Goal: Register for event/course

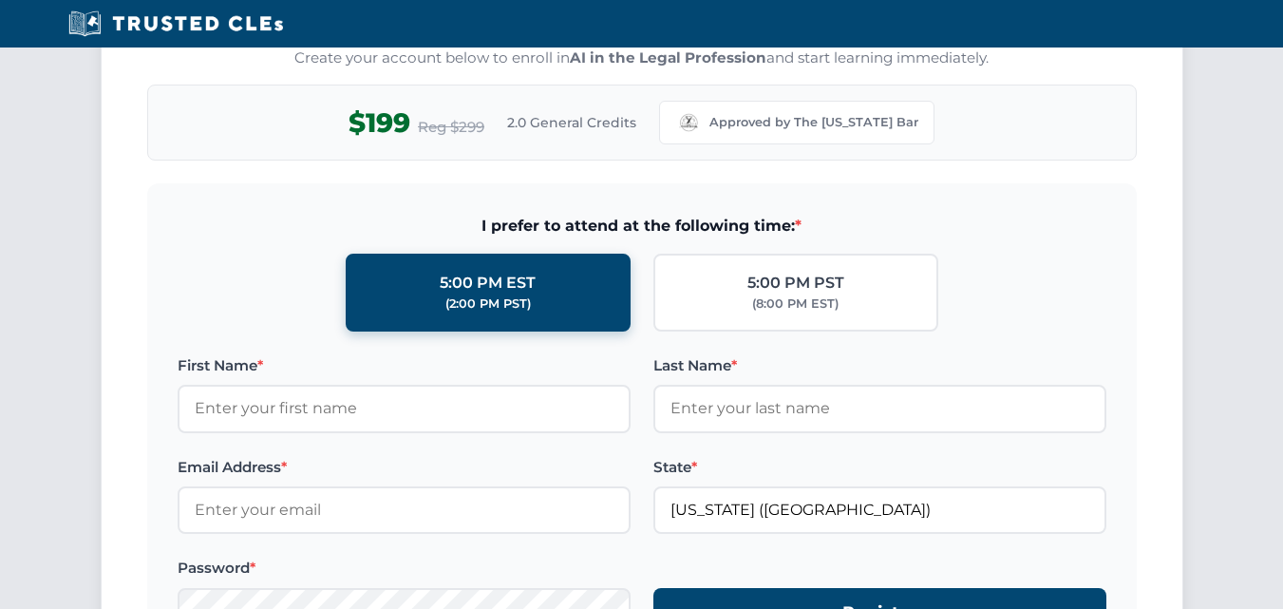
scroll to position [1709, 0]
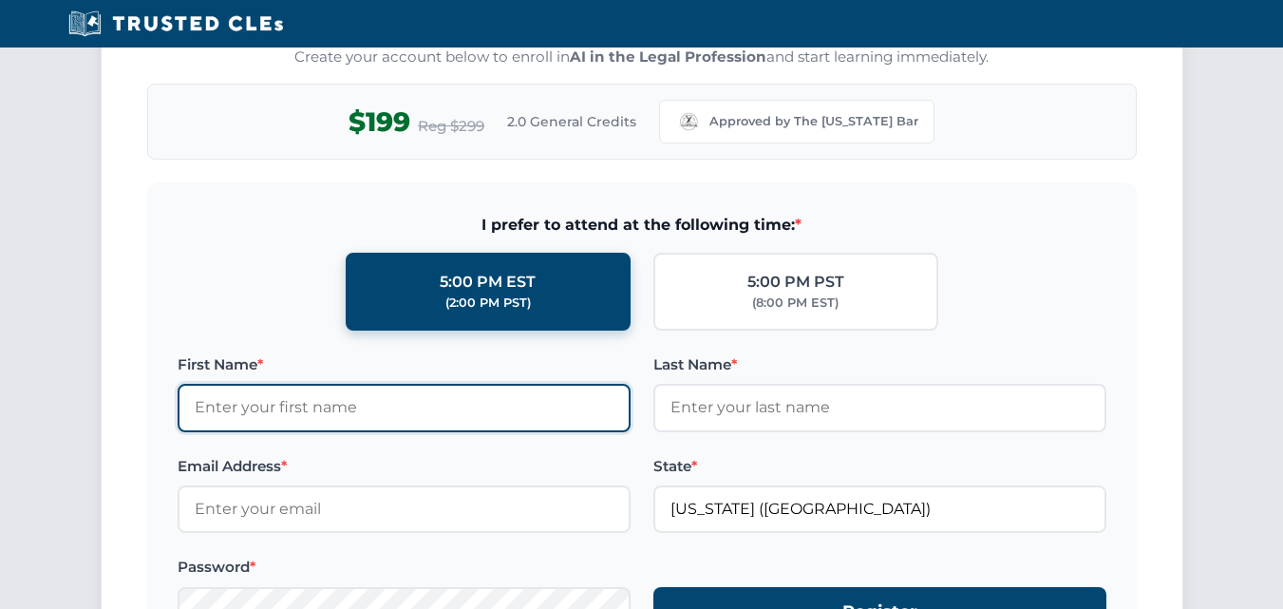
click at [497, 397] on input "First Name *" at bounding box center [404, 407] width 453 height 47
type input "[PERSON_NAME]"
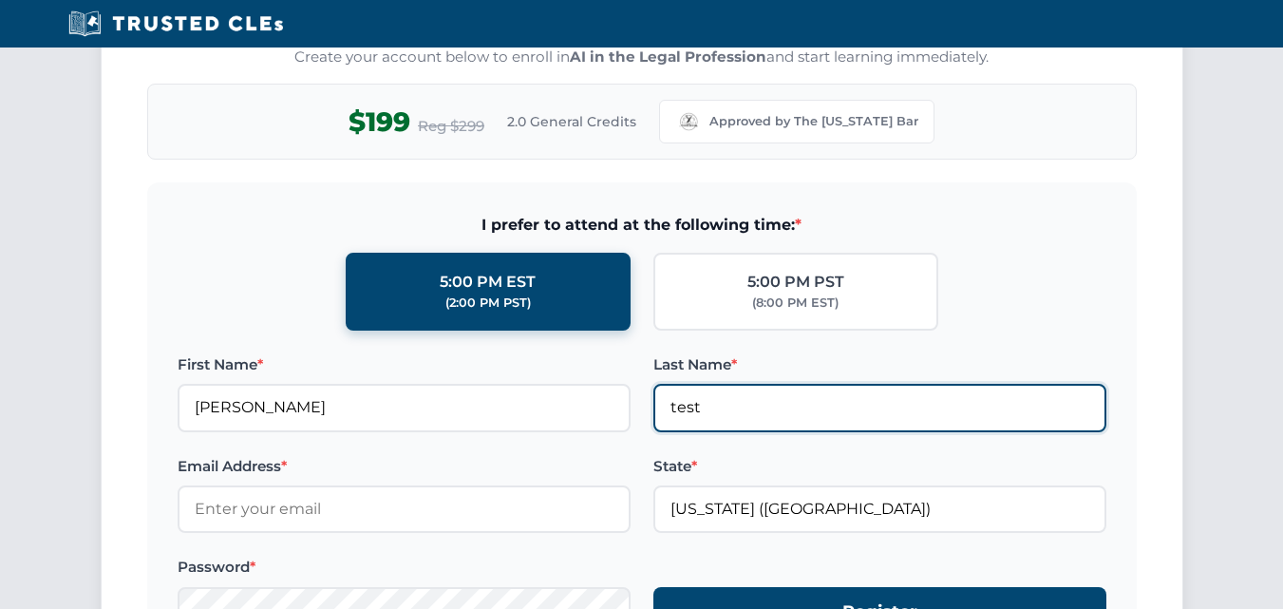
type input "test"
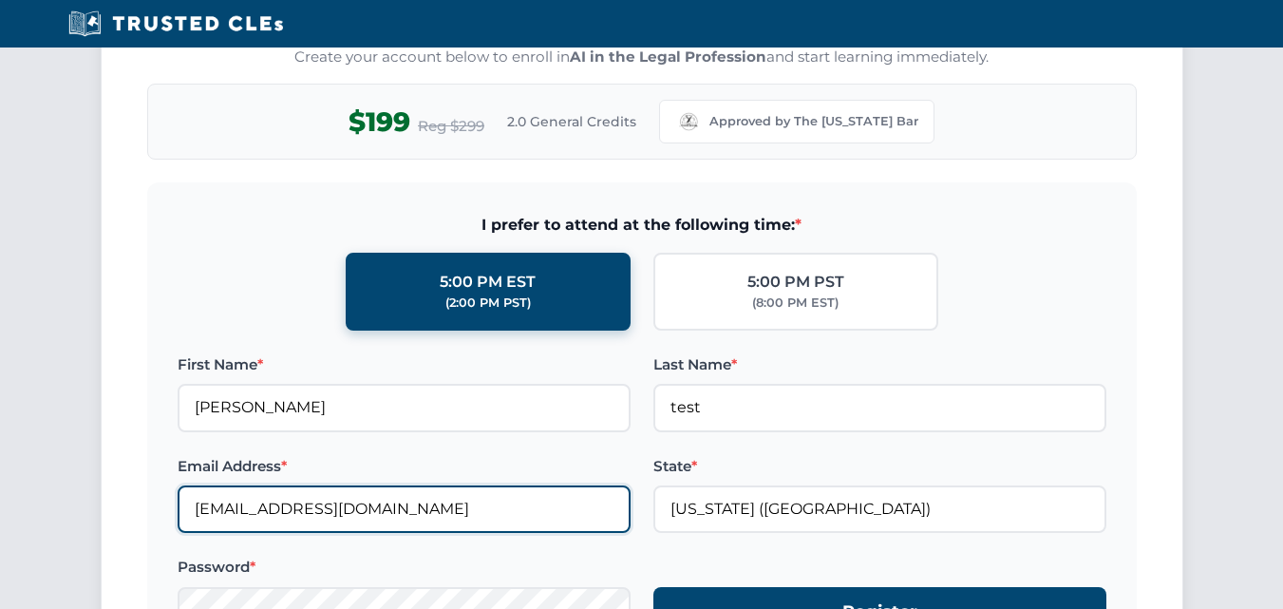
type input "[EMAIL_ADDRESS][DOMAIN_NAME]"
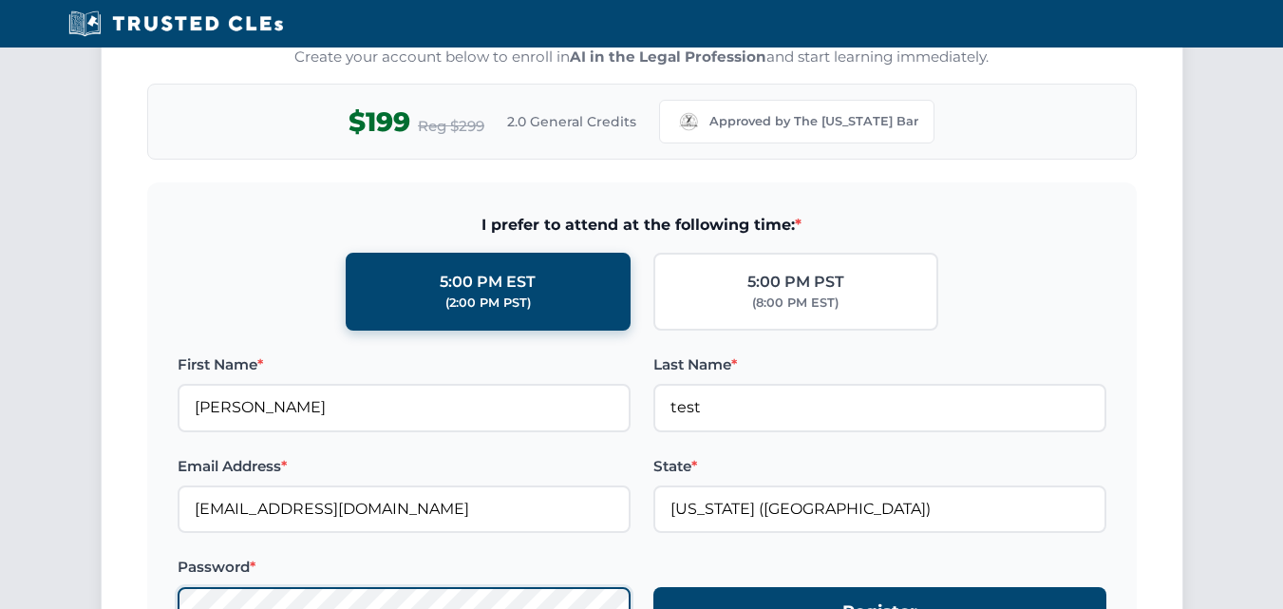
scroll to position [1720, 0]
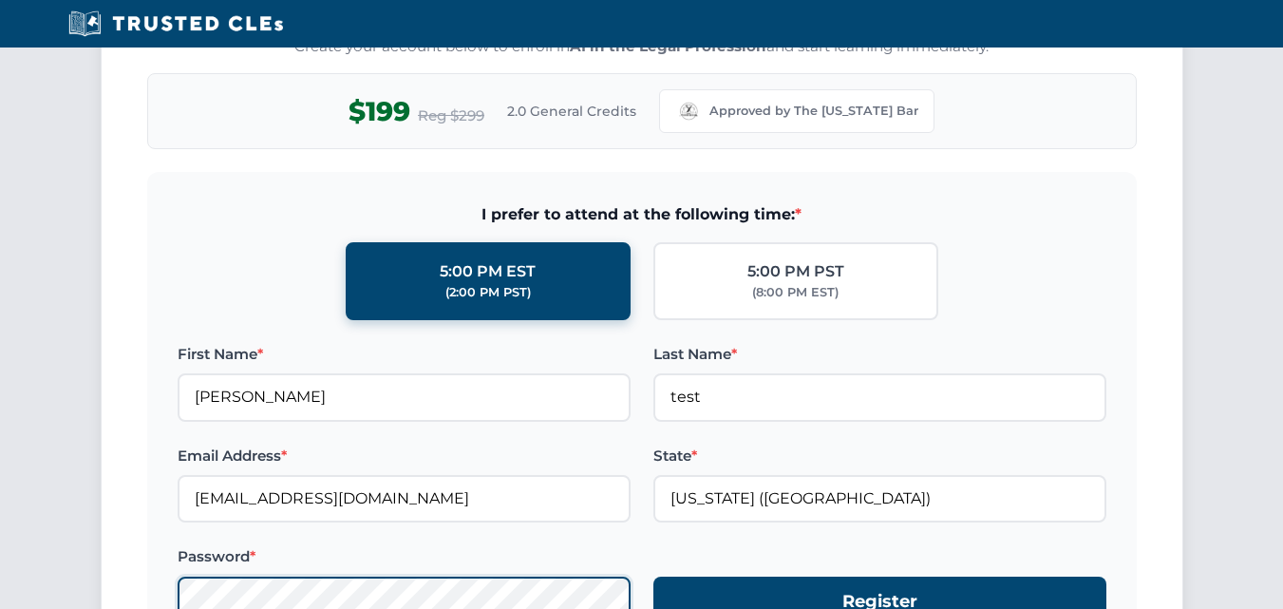
click at [653, 576] on button "Register" at bounding box center [879, 601] width 453 height 50
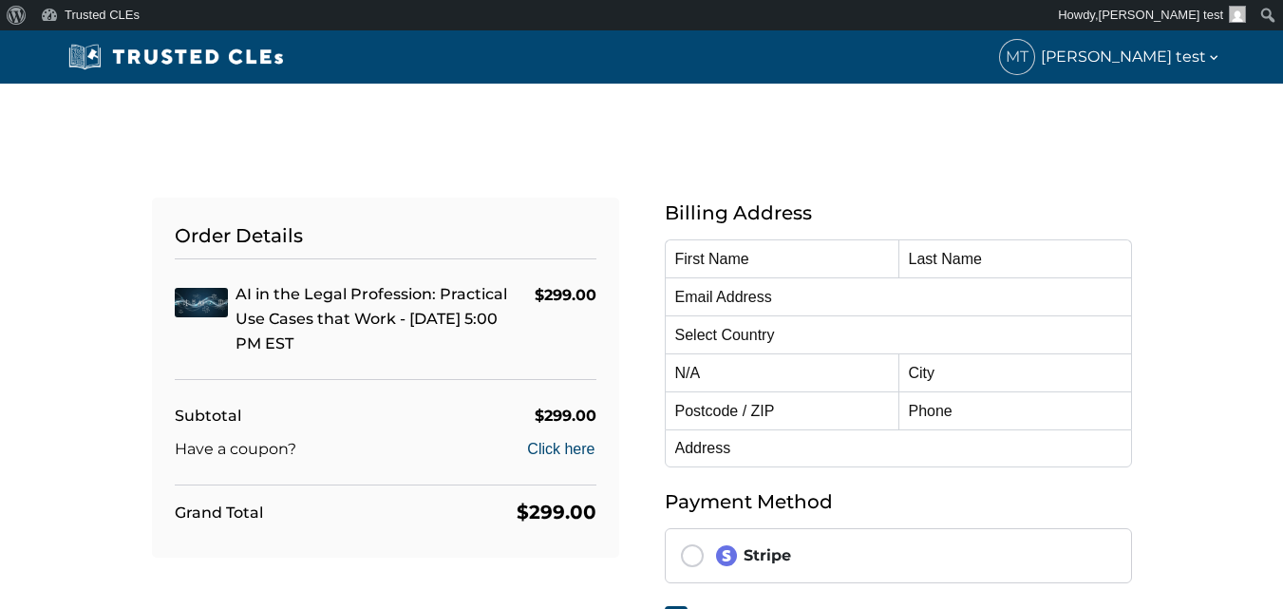
type input "[PERSON_NAME]"
type input "test"
type input "[EMAIL_ADDRESS][DOMAIN_NAME]"
select select "[GEOGRAPHIC_DATA]"
radio input "true"
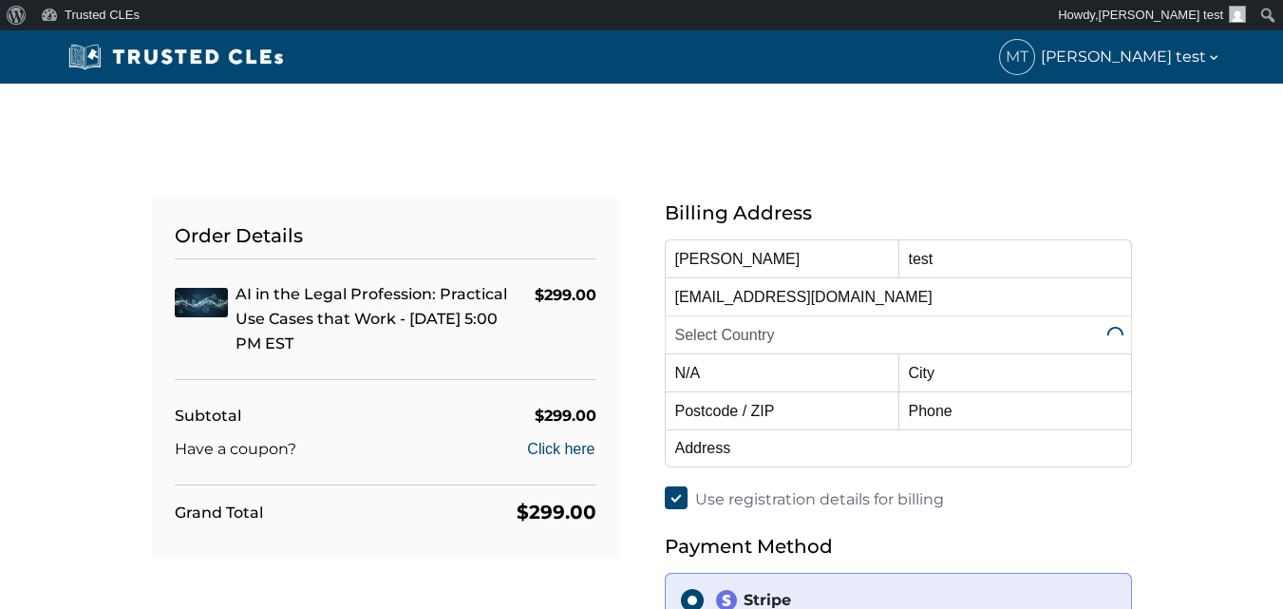
select select "[US_STATE]"
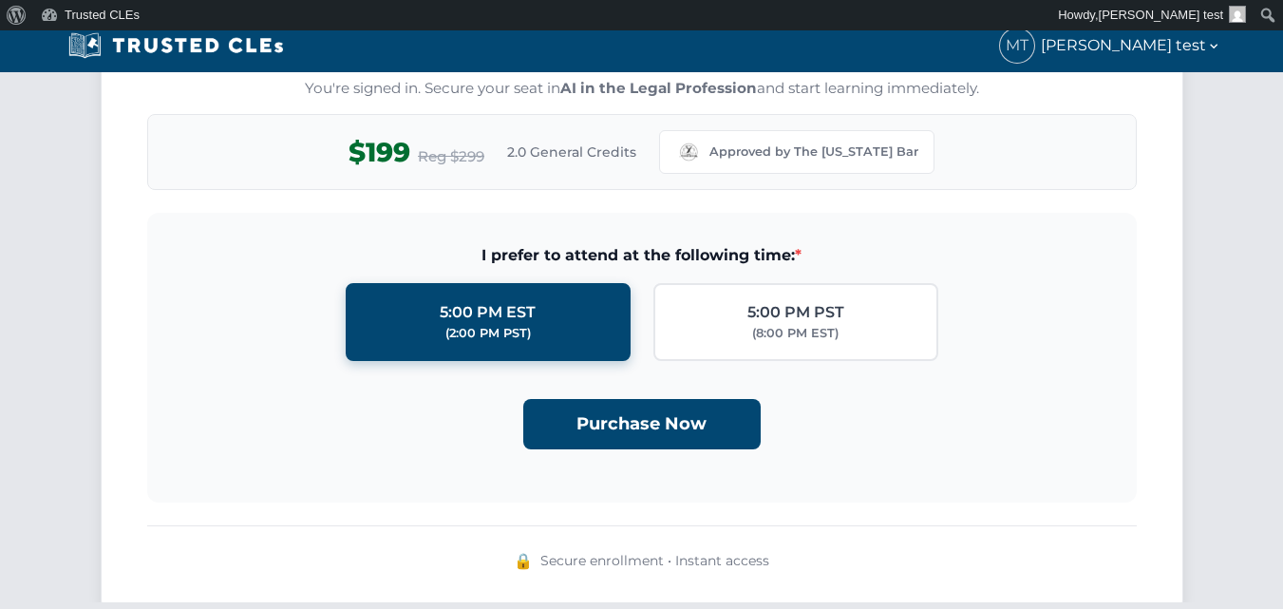
scroll to position [1747, 0]
